Goal: Transaction & Acquisition: Subscribe to service/newsletter

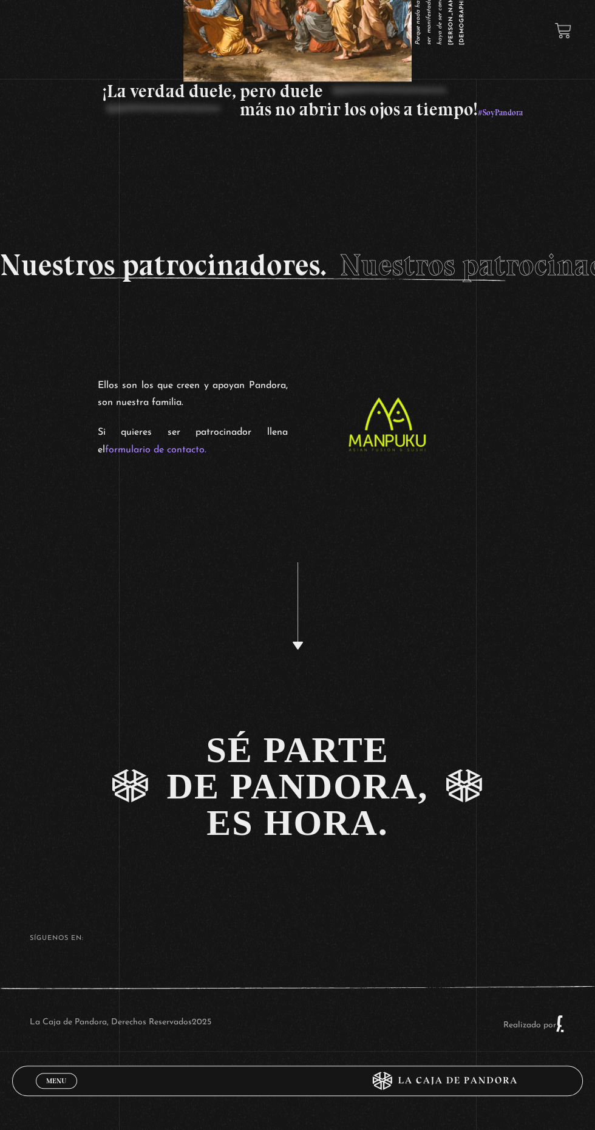
scroll to position [3197, 0]
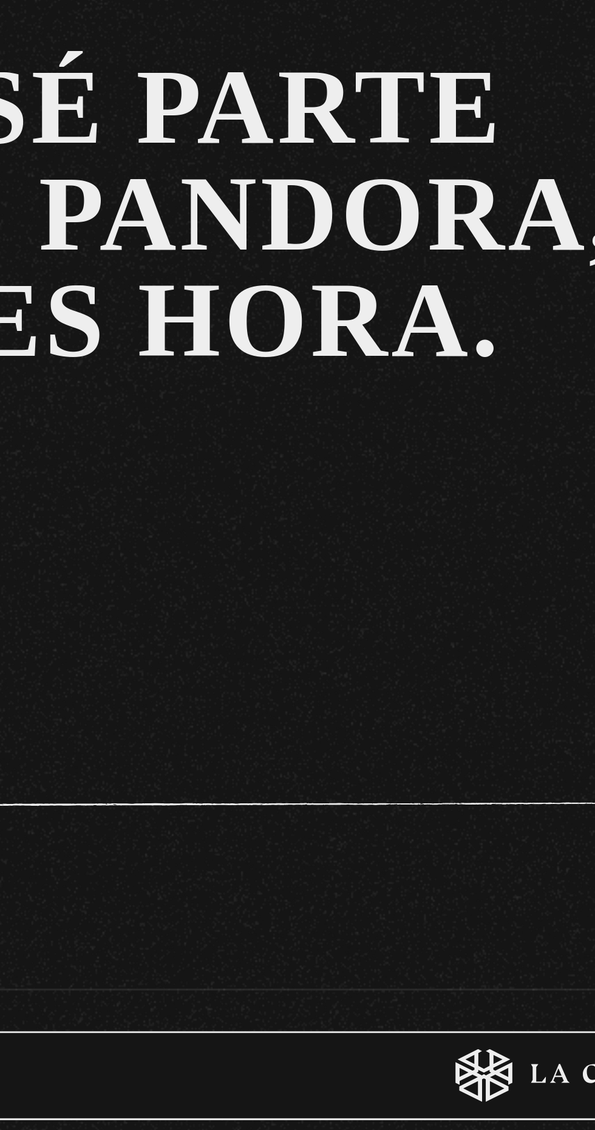
scroll to position [2862, 0]
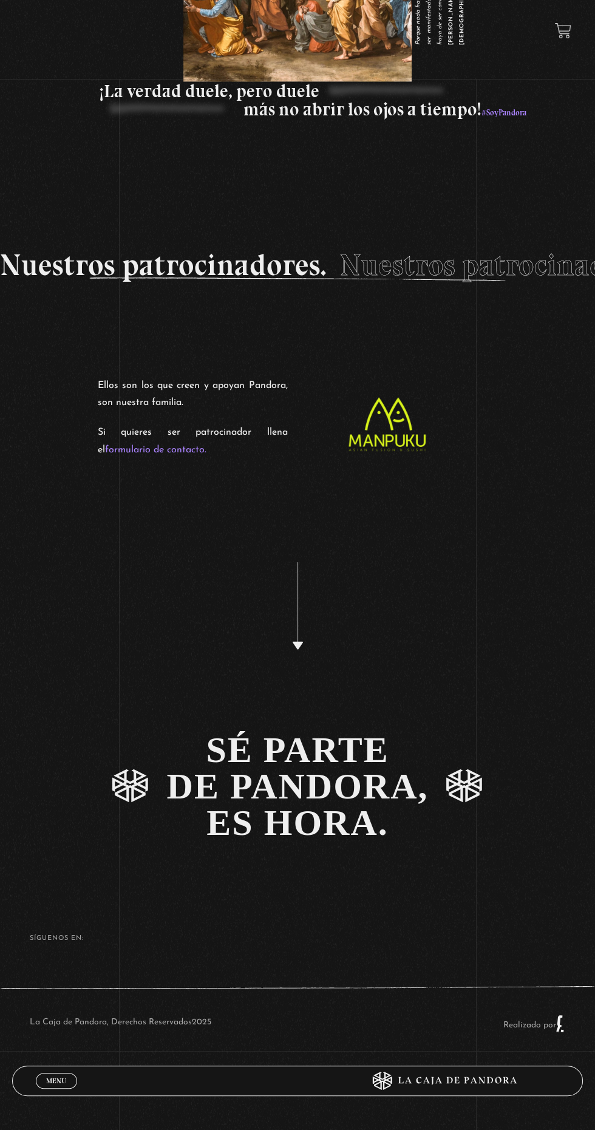
click at [299, 863] on div "SÉ PARTE DE PANDORA, ES HORA." at bounding box center [297, 682] width 595 height 361
click at [132, 970] on div "Menu Cerrar" at bounding box center [178, 1081] width 285 height 29
click at [316, 800] on link "SÉ PARTE DE PANDORA, ES HORA." at bounding box center [297, 787] width 595 height 152
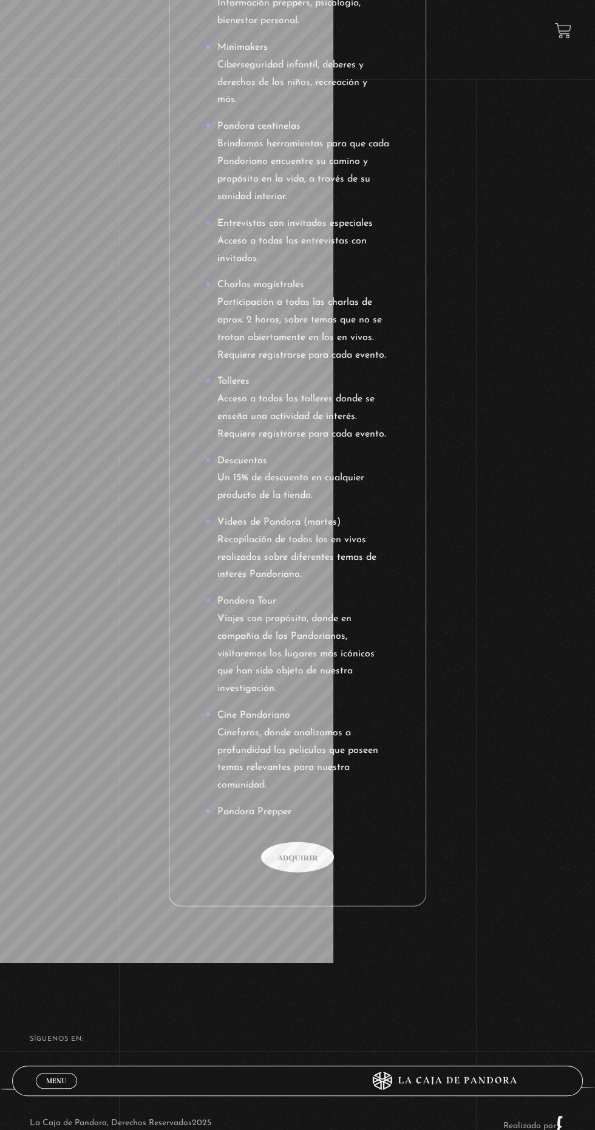
scroll to position [1833, 0]
